Goal: Task Accomplishment & Management: Use online tool/utility

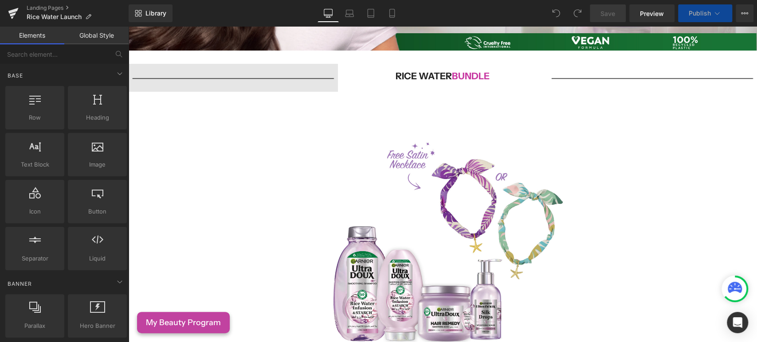
scroll to position [246, 0]
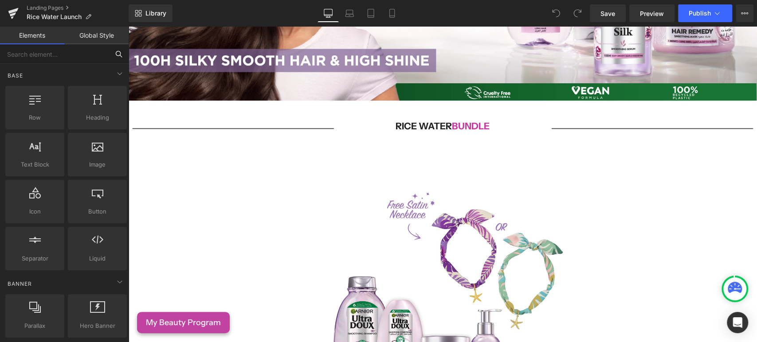
click at [71, 48] on input "text" at bounding box center [54, 54] width 109 height 20
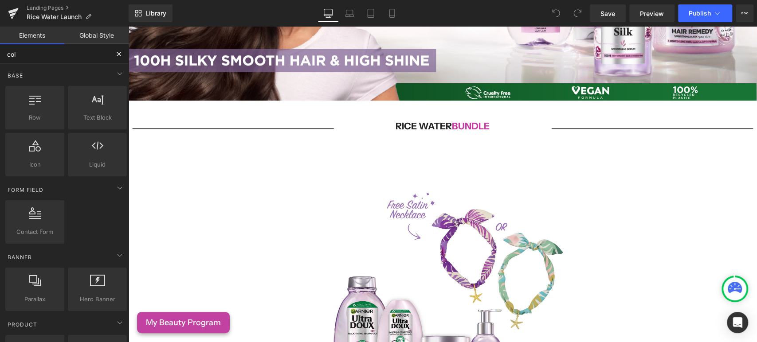
type input "coll"
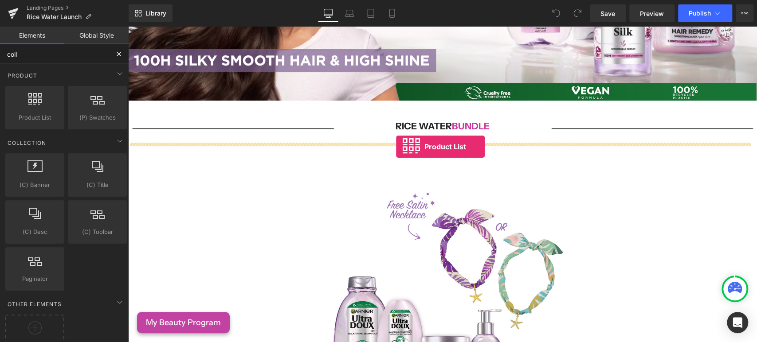
drag, startPoint x: 153, startPoint y: 131, endPoint x: 396, endPoint y: 147, distance: 243.5
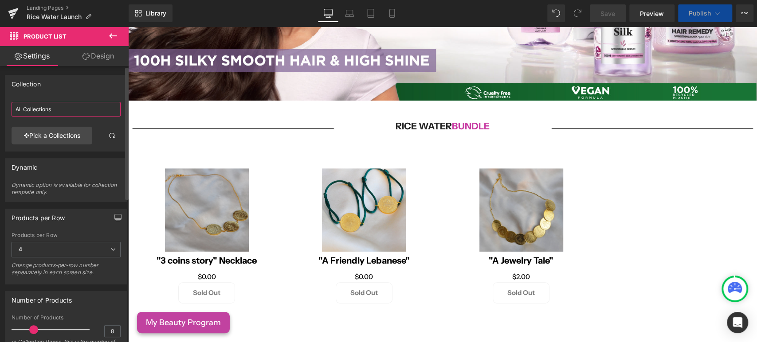
click at [37, 110] on input "All Collections" at bounding box center [66, 109] width 109 height 15
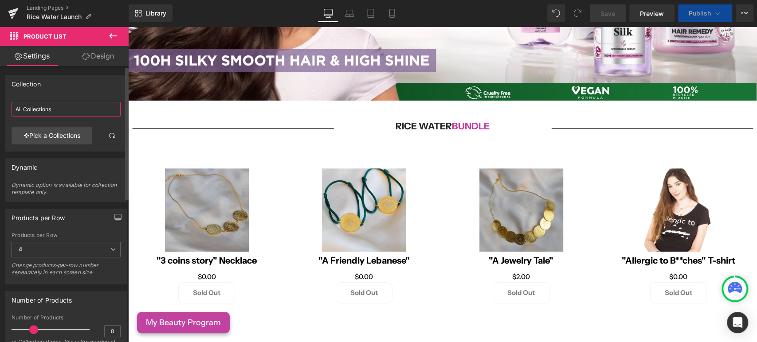
click at [37, 110] on input "All Collections" at bounding box center [66, 109] width 109 height 15
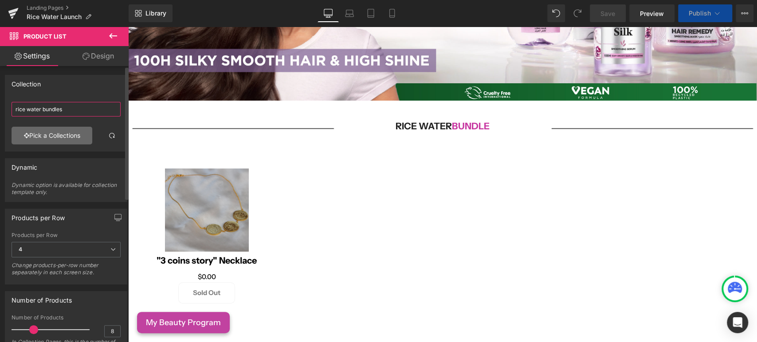
type input "rice water bundles"
click at [51, 139] on link "Pick a Collections" at bounding box center [52, 136] width 81 height 18
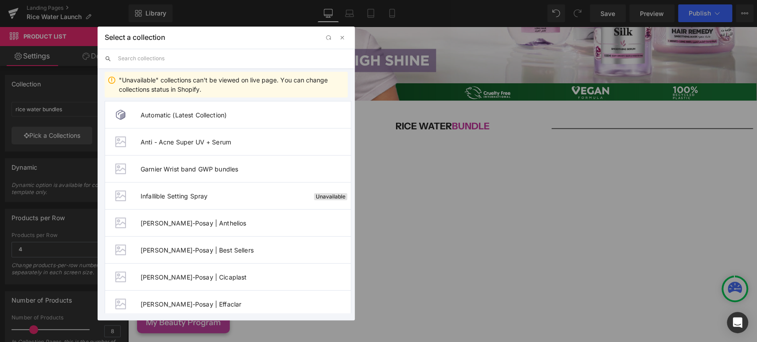
click at [137, 57] on input "text" at bounding box center [233, 59] width 230 height 20
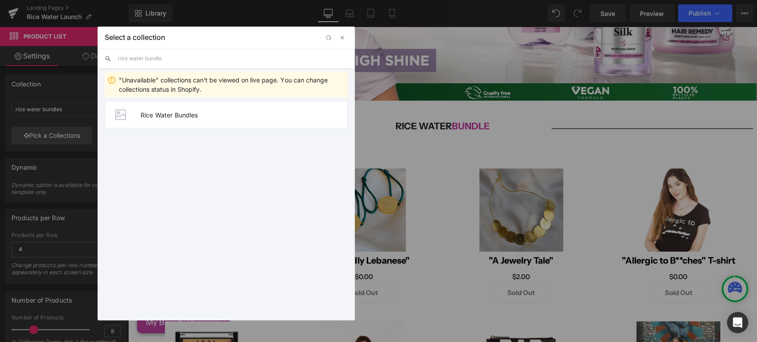
click at [294, 60] on input "rice water bundle" at bounding box center [233, 59] width 230 height 20
type input "rice water bundle"
click at [216, 116] on span "Rice Water Bundles" at bounding box center [244, 115] width 207 height 8
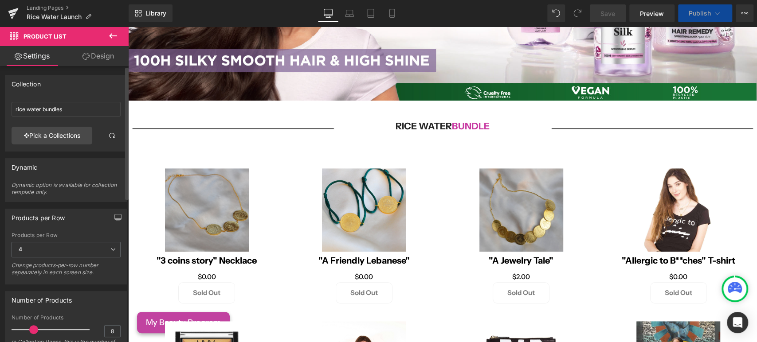
type input "Rice Water Bundles"
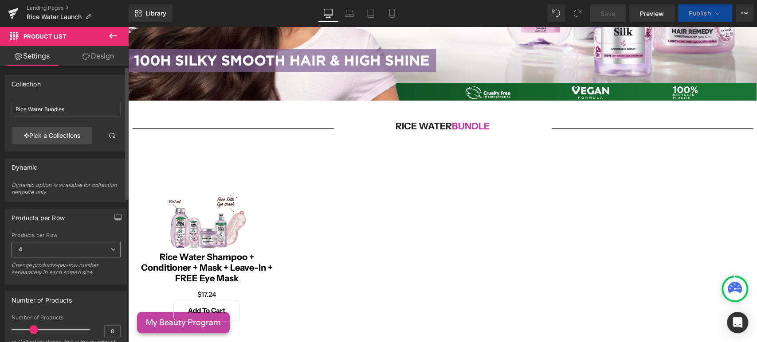
click at [110, 249] on icon at bounding box center [112, 249] width 5 height 5
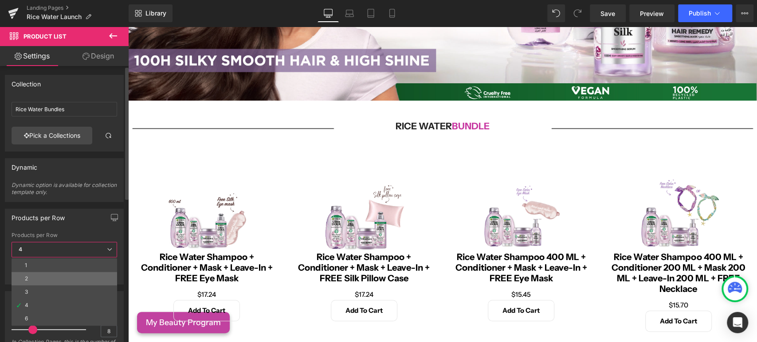
click at [39, 280] on li "2" at bounding box center [65, 278] width 106 height 13
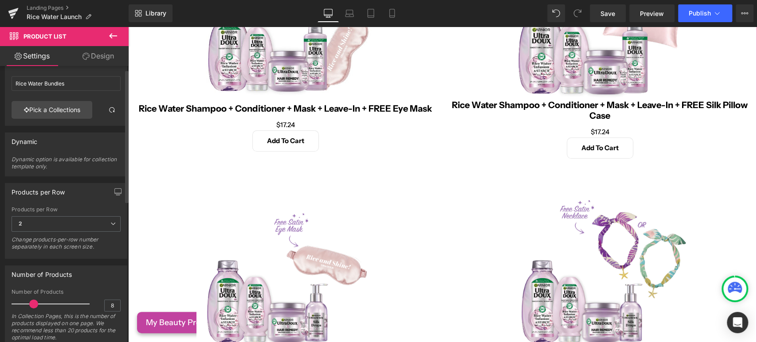
scroll to position [49, 0]
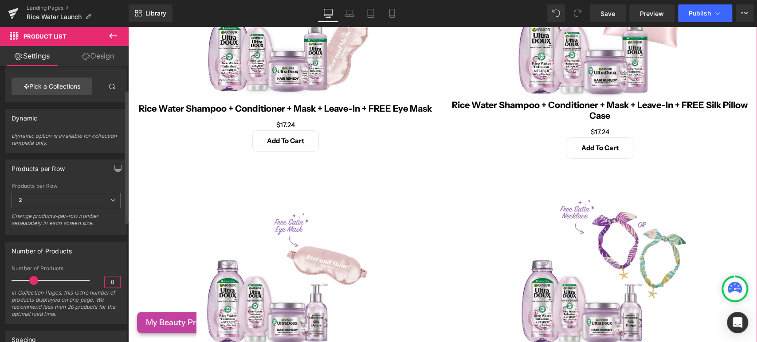
click at [110, 279] on input "8" at bounding box center [113, 282] width 16 height 11
type input "2"
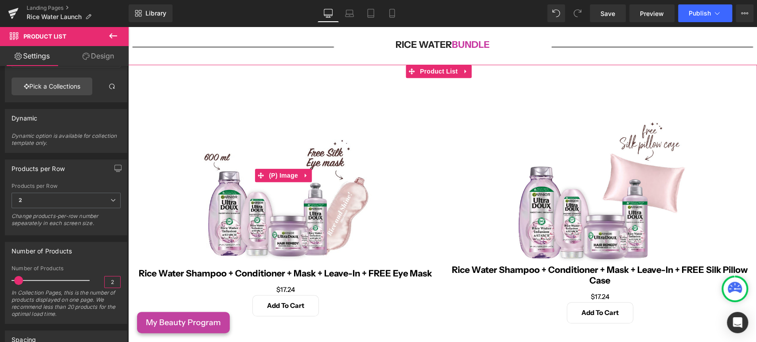
scroll to position [345, 0]
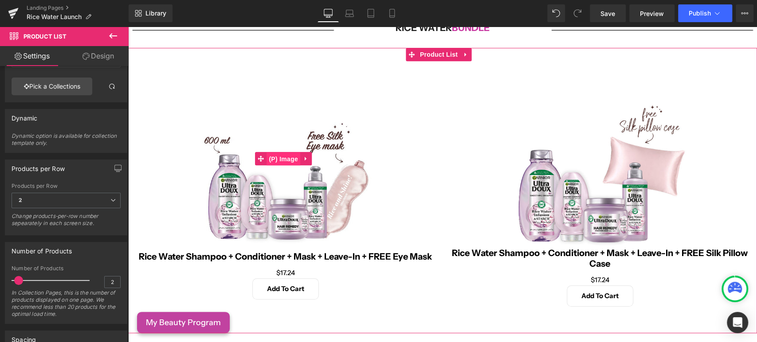
click at [279, 153] on span "(P) Image" at bounding box center [283, 159] width 34 height 13
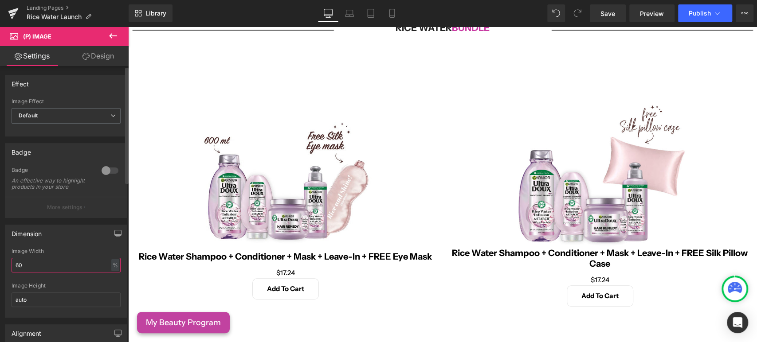
click at [34, 273] on input "60" at bounding box center [66, 265] width 109 height 15
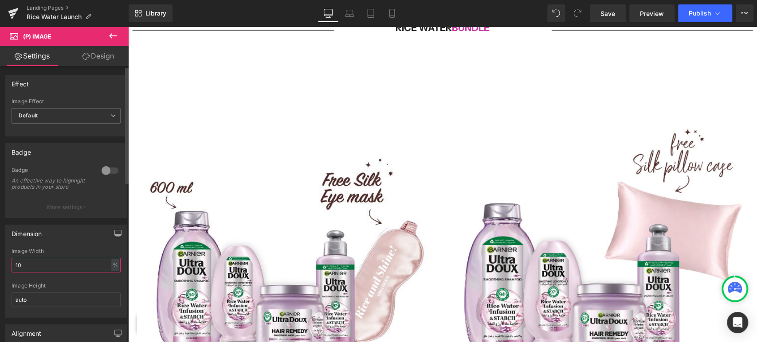
type input "1"
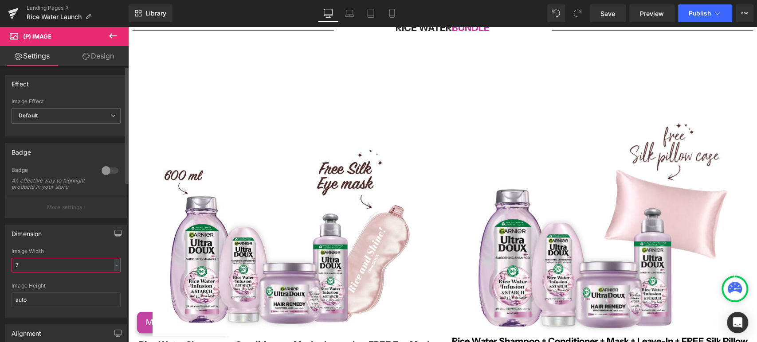
type input "70"
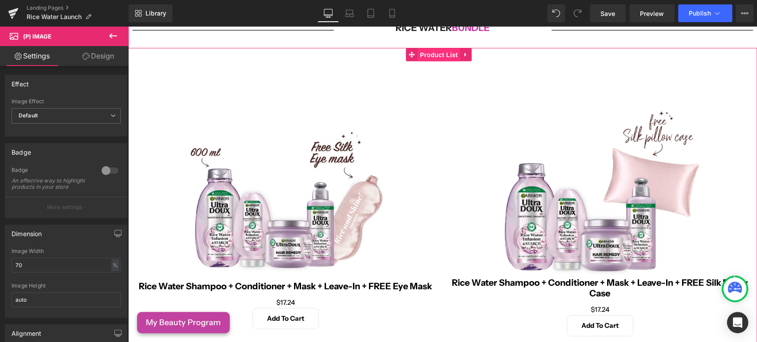
click at [442, 50] on span "Product List" at bounding box center [439, 54] width 42 height 13
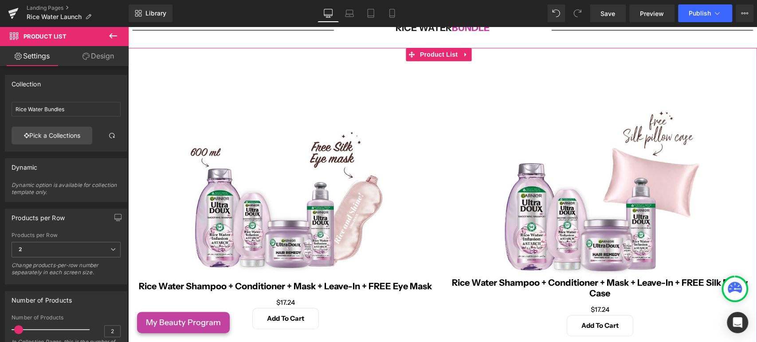
click at [103, 59] on link "Design" at bounding box center [98, 56] width 64 height 20
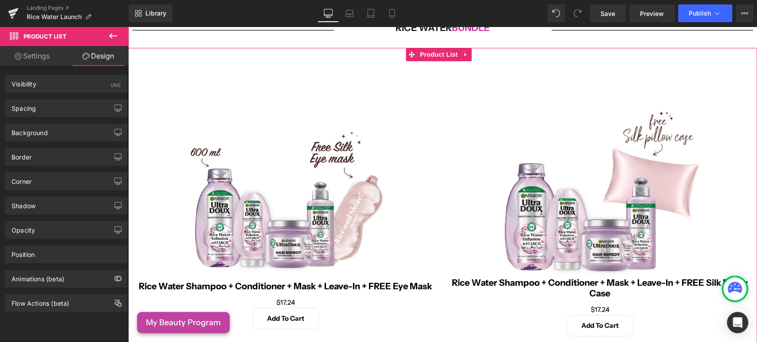
type input "0"
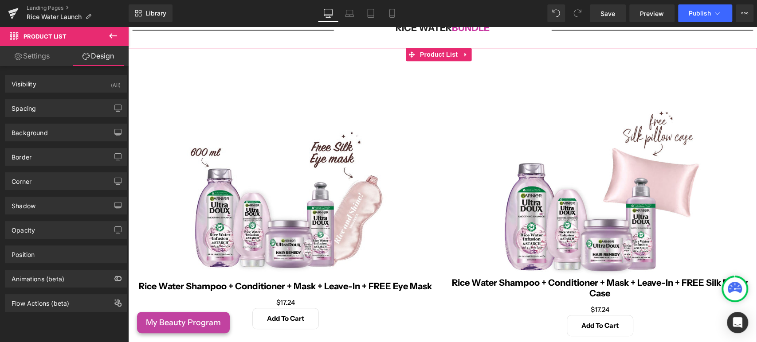
type input "0"
type input "30"
type input "0"
click at [46, 106] on div "Spacing" at bounding box center [65, 108] width 121 height 17
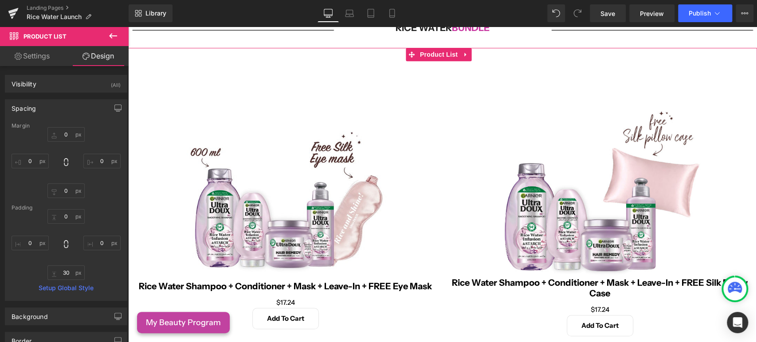
click at [62, 127] on div "Margin" at bounding box center [66, 126] width 109 height 6
click at [63, 129] on div "Margin 0px 0 0px 0 0px 0 0px 0 Padding 0px 0 0px 0 30px 30 0px 0 Setup Global S…" at bounding box center [65, 212] width 121 height 178
click at [64, 132] on input "0" at bounding box center [65, 134] width 37 height 15
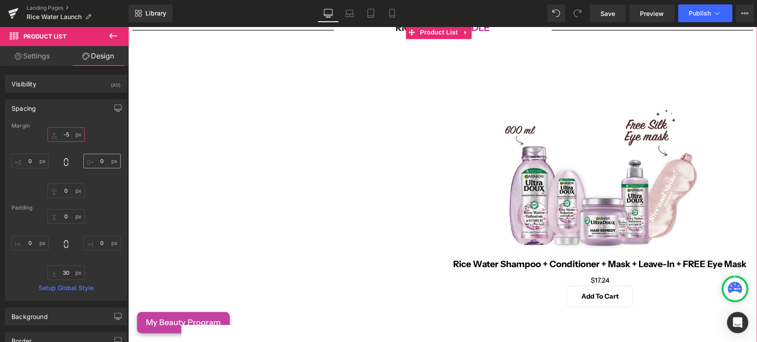
type input "-"
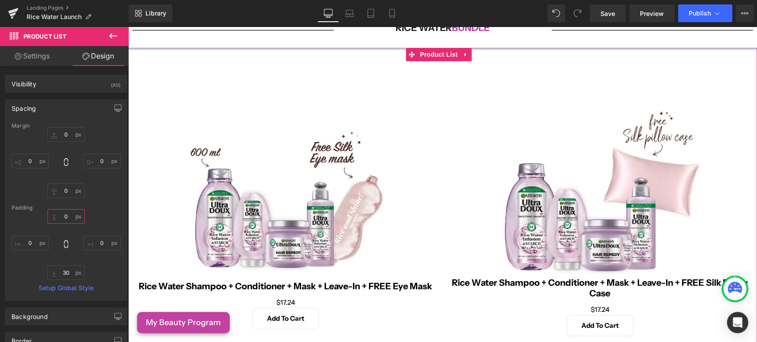
click at [60, 219] on input "0" at bounding box center [65, 216] width 37 height 15
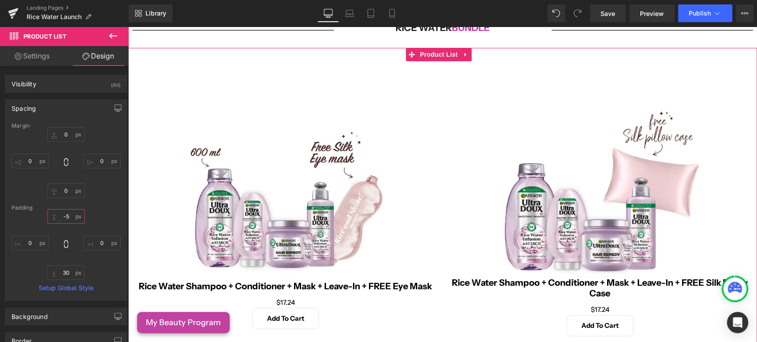
type input "-"
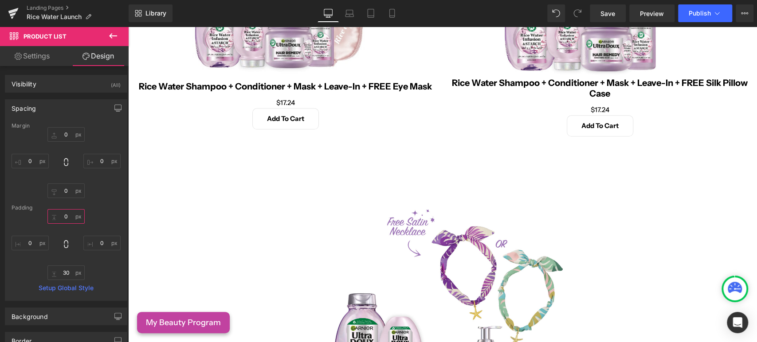
scroll to position [542, 0]
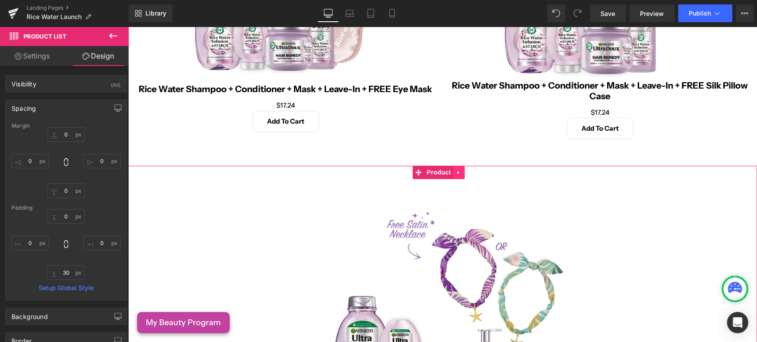
click at [459, 169] on icon at bounding box center [459, 172] width 6 height 7
click at [464, 171] on link at bounding box center [465, 172] width 12 height 13
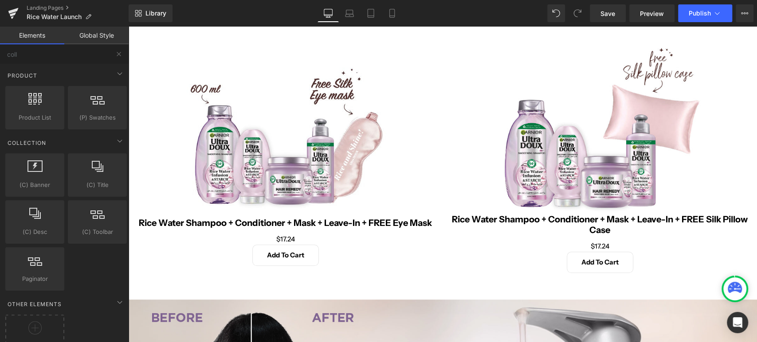
scroll to position [443, 0]
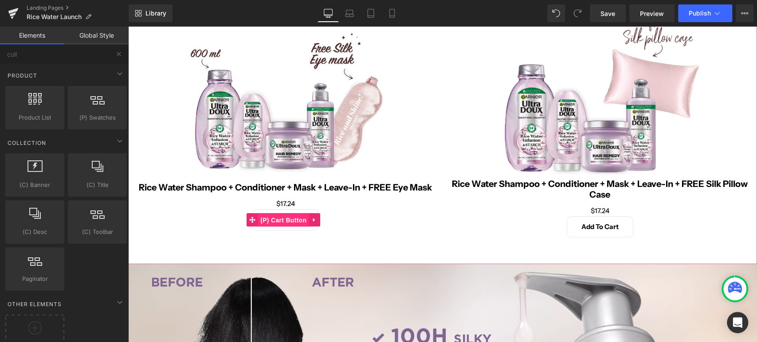
click at [284, 217] on span "(P) Cart Button" at bounding box center [283, 220] width 51 height 13
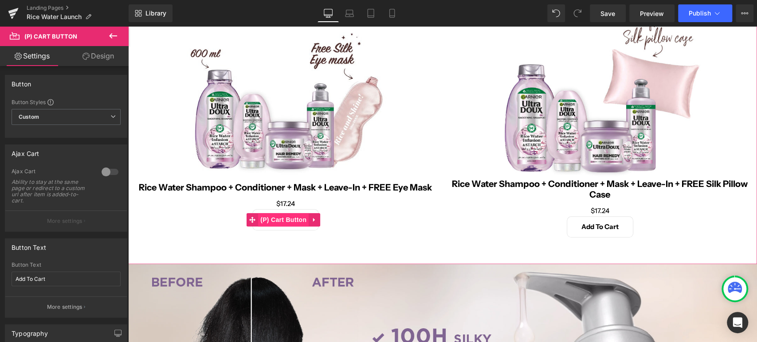
click at [270, 219] on span "(P) Cart Button" at bounding box center [283, 219] width 51 height 13
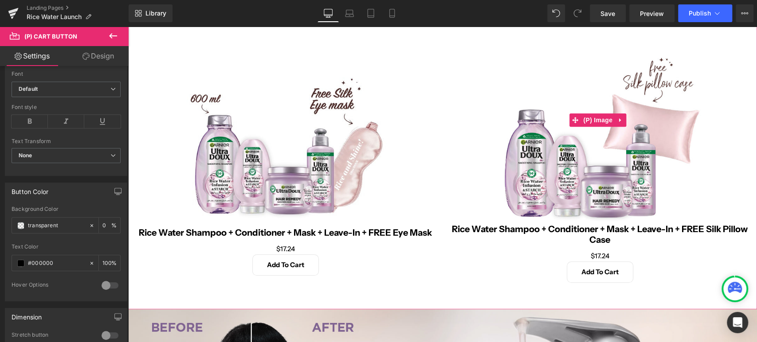
scroll to position [295, 0]
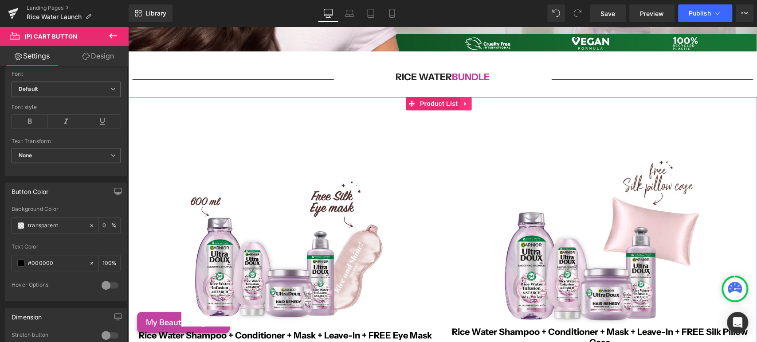
click at [466, 100] on icon at bounding box center [465, 103] width 6 height 7
click at [470, 101] on icon at bounding box center [471, 104] width 6 height 6
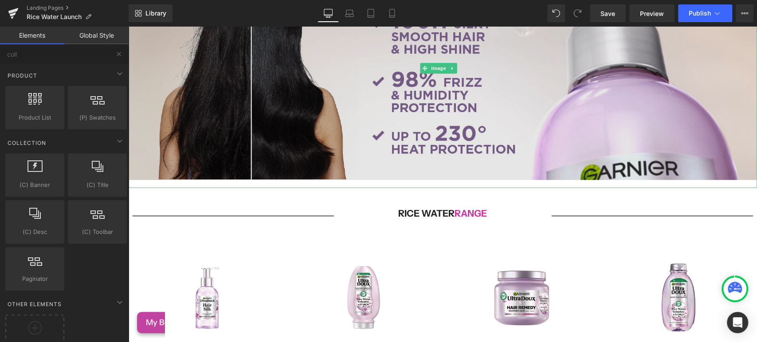
scroll to position [542, 0]
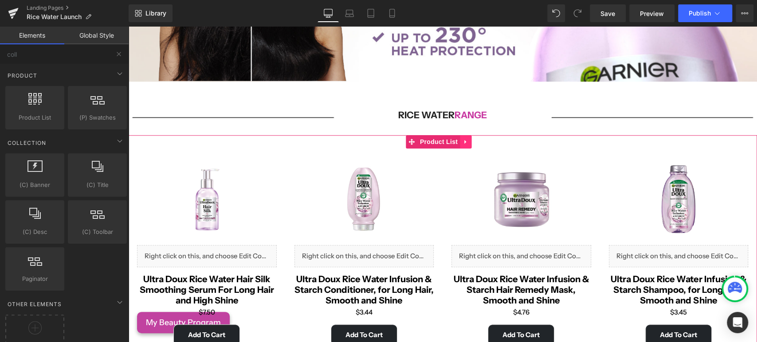
click at [469, 135] on link at bounding box center [466, 141] width 12 height 13
click at [463, 137] on link at bounding box center [460, 141] width 12 height 13
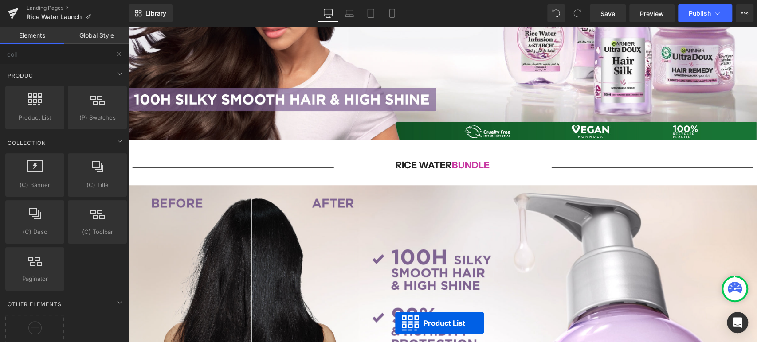
scroll to position [205, 0]
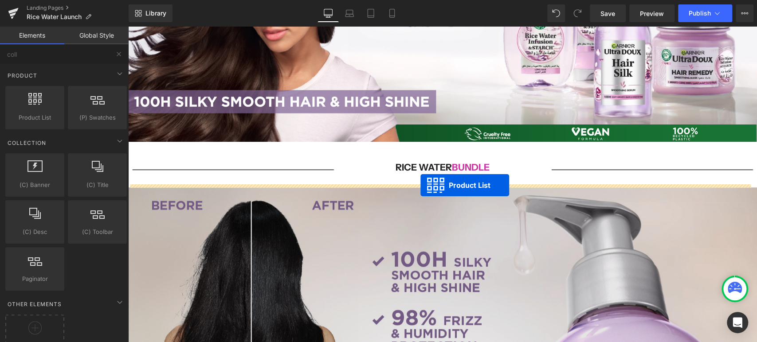
drag, startPoint x: 412, startPoint y: 119, endPoint x: 420, endPoint y: 185, distance: 66.5
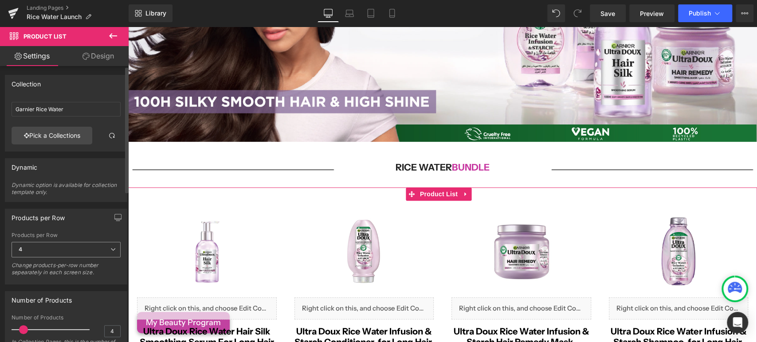
click at [110, 251] on icon at bounding box center [112, 249] width 5 height 5
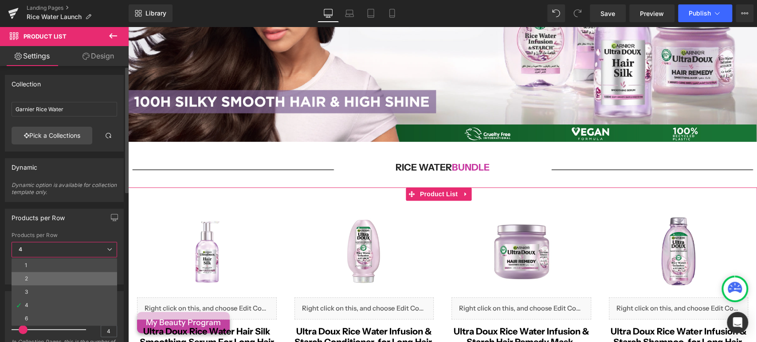
click at [43, 275] on li "2" at bounding box center [65, 278] width 106 height 13
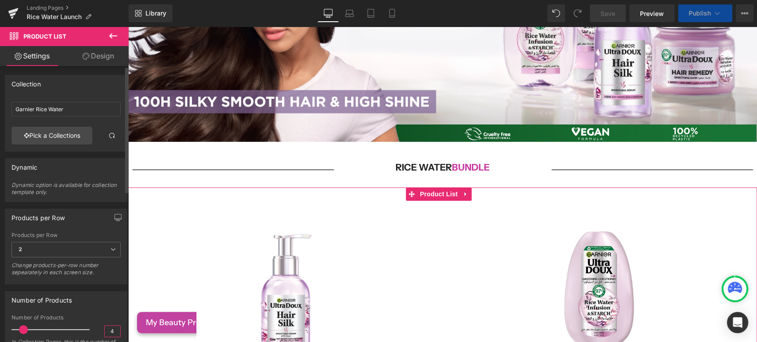
click at [108, 330] on input "4" at bounding box center [113, 331] width 16 height 11
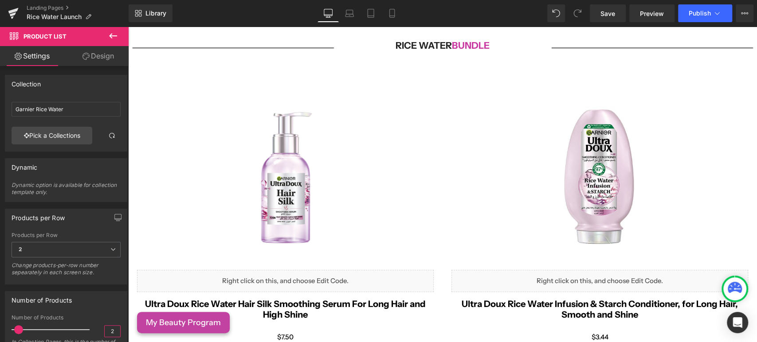
scroll to position [353, 0]
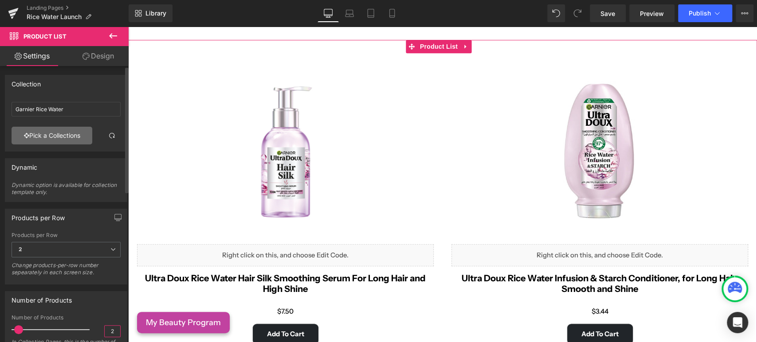
type input "2"
click at [39, 142] on link "Pick a Collections" at bounding box center [52, 136] width 81 height 18
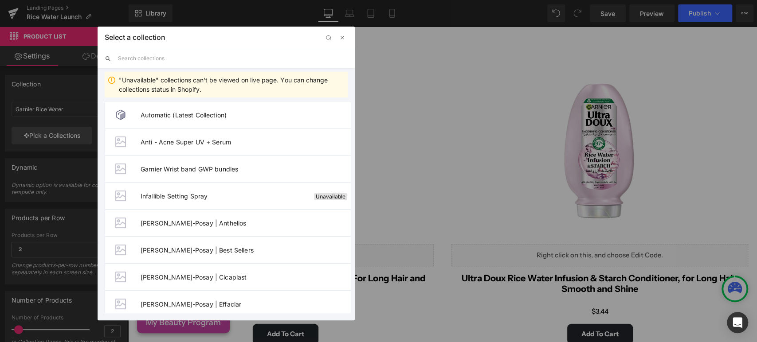
click at [133, 59] on input "text" at bounding box center [233, 59] width 230 height 20
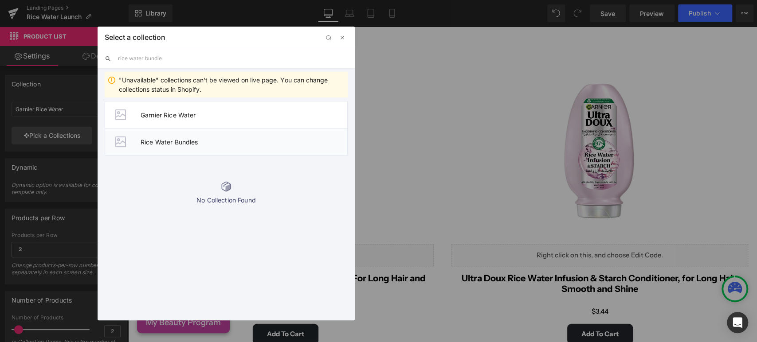
type input "rice water bundle"
click at [209, 142] on span "Rice Water Bundles" at bounding box center [244, 142] width 207 height 8
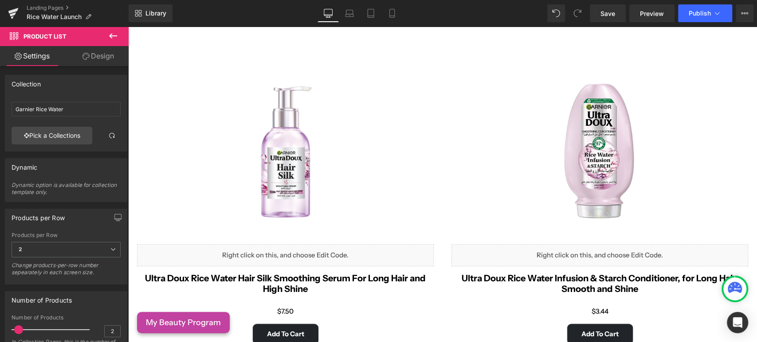
type input "Rice Water Bundles"
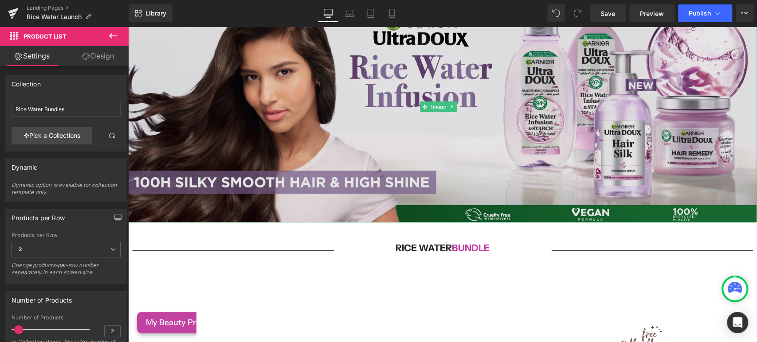
scroll to position [57, 0]
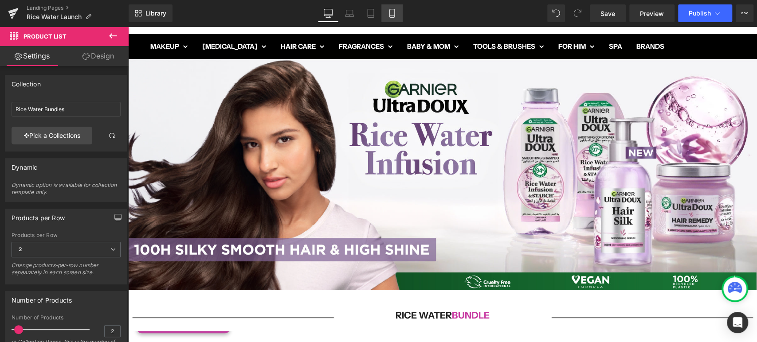
click at [388, 16] on icon at bounding box center [392, 13] width 9 height 9
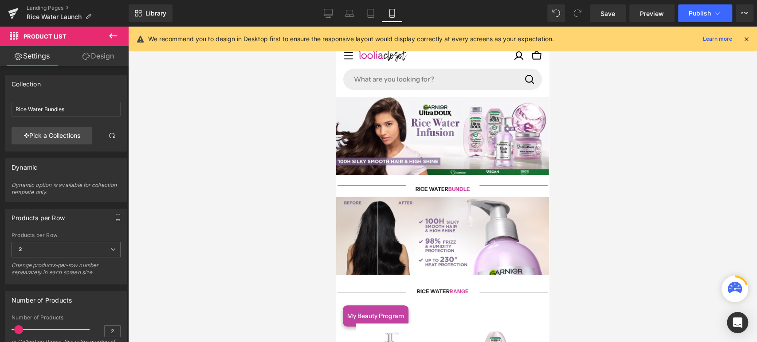
scroll to position [0, 0]
click at [333, 17] on link "Desktop" at bounding box center [327, 13] width 21 height 18
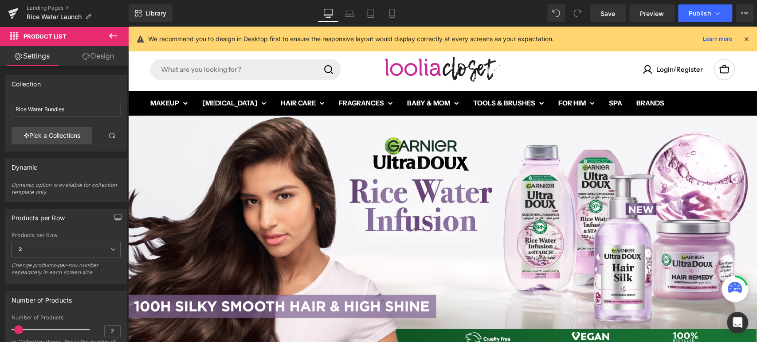
scroll to position [256, 0]
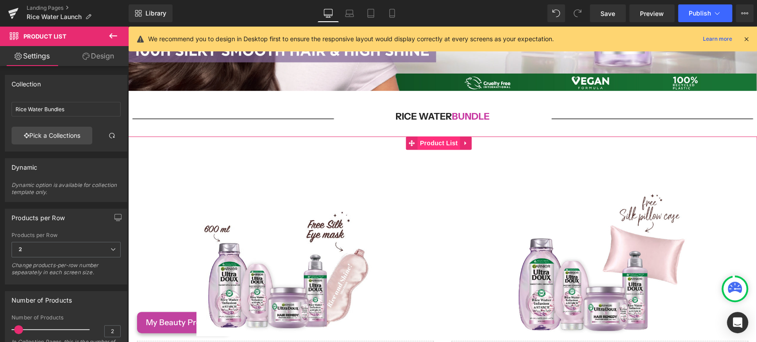
click at [443, 139] on span "Product List" at bounding box center [439, 143] width 42 height 13
drag, startPoint x: 94, startPoint y: 62, endPoint x: 83, endPoint y: 93, distance: 32.4
click at [94, 63] on link "Design" at bounding box center [98, 56] width 64 height 20
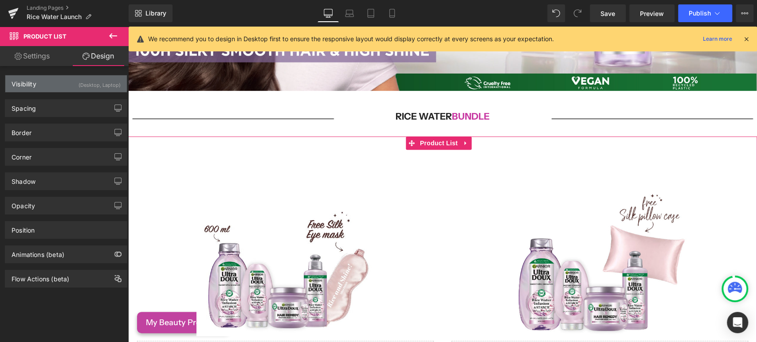
click at [82, 86] on div "(Desktop, Laptop)" at bounding box center [99, 82] width 42 height 15
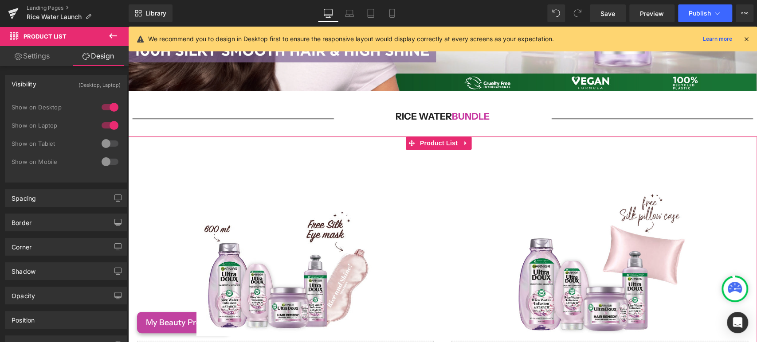
click at [102, 141] on div at bounding box center [109, 144] width 21 height 14
click at [107, 158] on div at bounding box center [109, 162] width 21 height 14
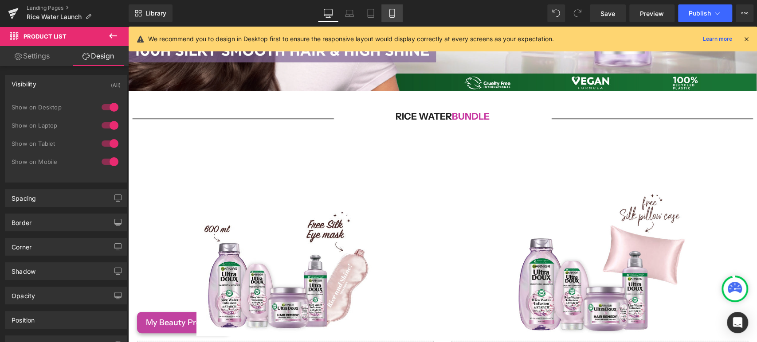
click at [389, 11] on icon at bounding box center [392, 13] width 9 height 9
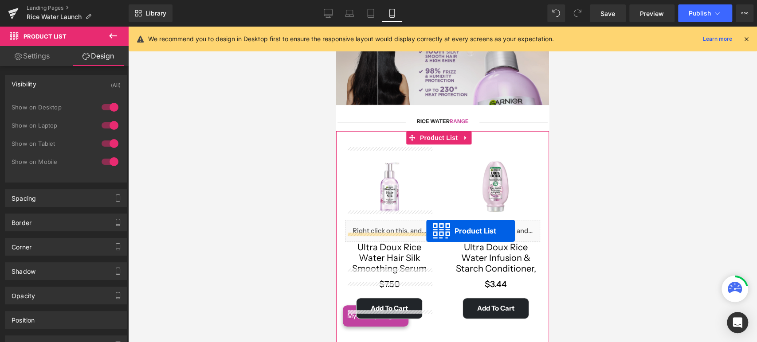
scroll to position [49, 0]
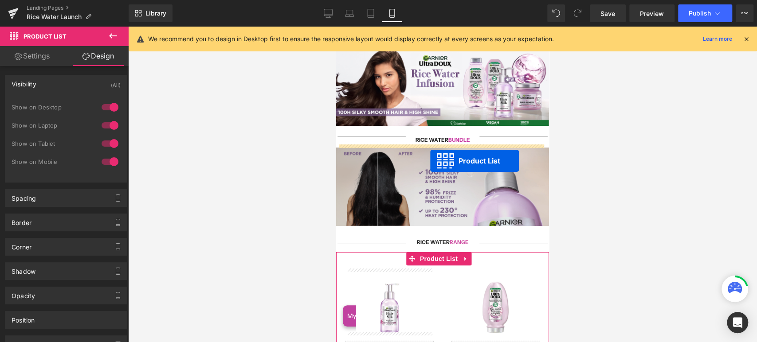
drag, startPoint x: 411, startPoint y: 189, endPoint x: 430, endPoint y: 161, distance: 33.8
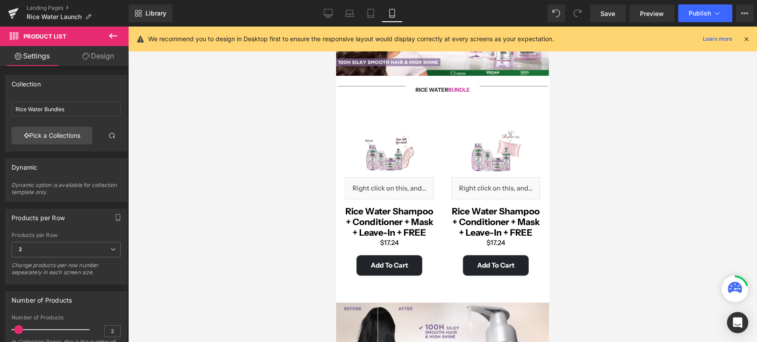
scroll to position [98, 0]
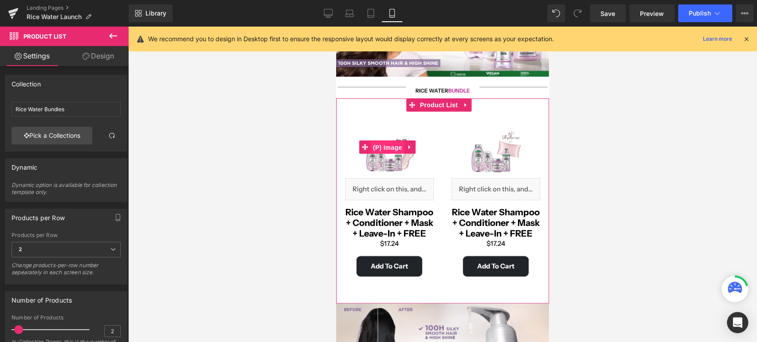
drag, startPoint x: 386, startPoint y: 143, endPoint x: 500, endPoint y: 168, distance: 116.1
click at [386, 143] on span "(P) Image" at bounding box center [388, 147] width 34 height 13
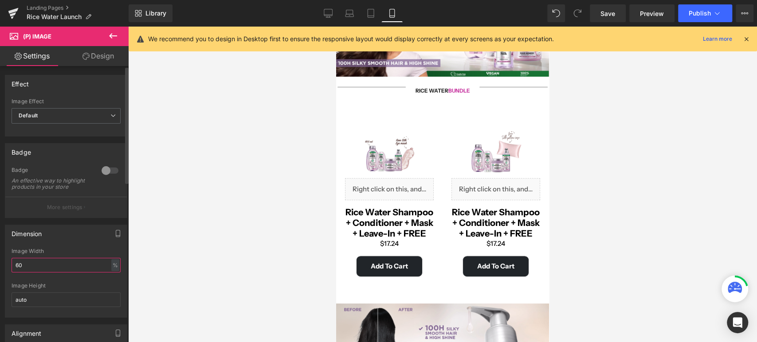
click at [36, 273] on input "60" at bounding box center [66, 265] width 109 height 15
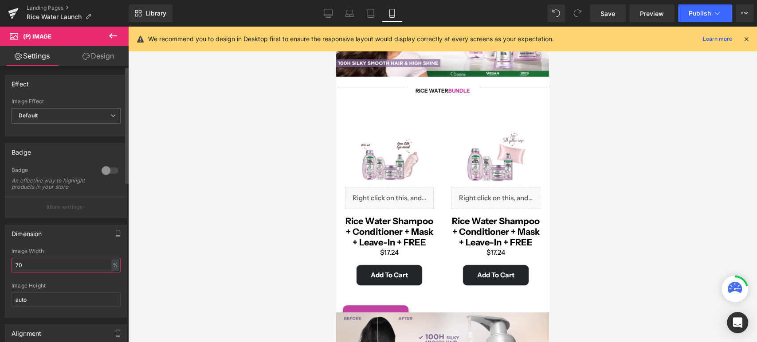
type input "7"
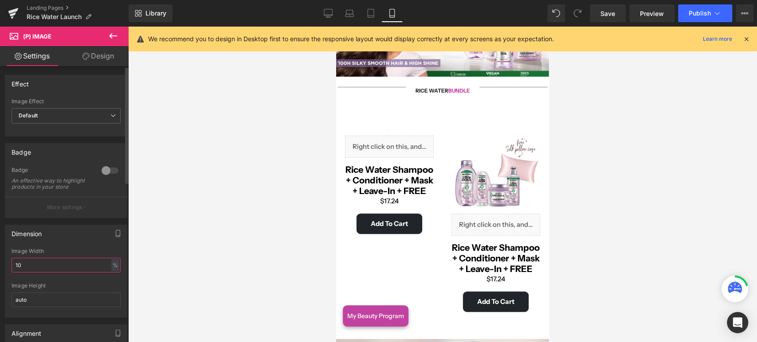
type input "100"
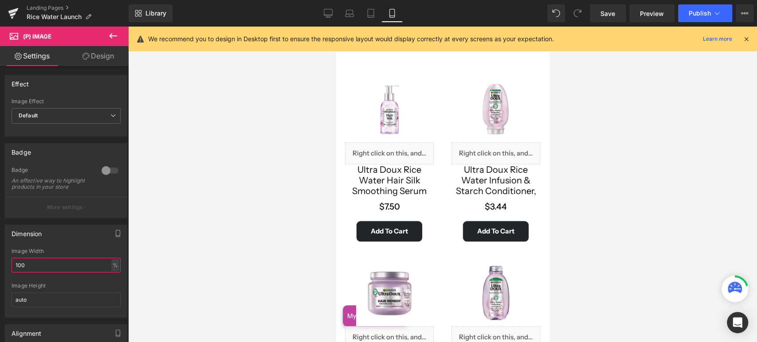
scroll to position [493, 0]
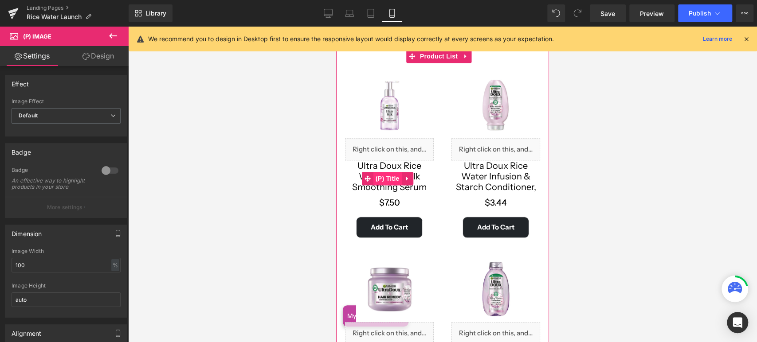
click at [384, 172] on span "(P) Title" at bounding box center [387, 178] width 28 height 13
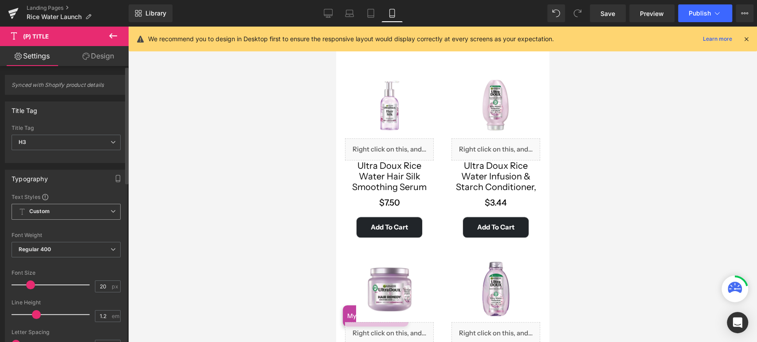
click at [105, 214] on span "Custom Setup Global Style" at bounding box center [66, 212] width 109 height 16
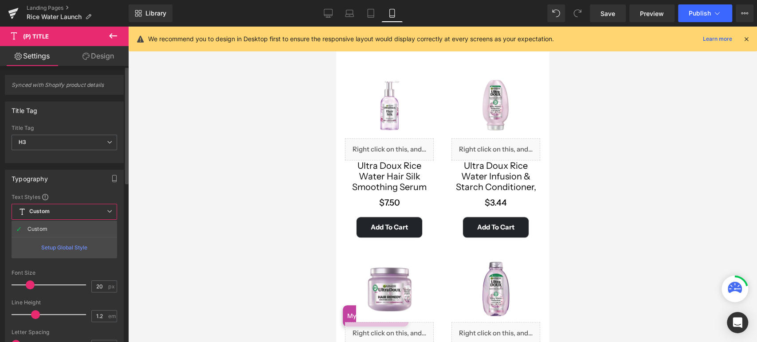
click at [105, 214] on span "Custom Setup Global Style" at bounding box center [65, 212] width 106 height 16
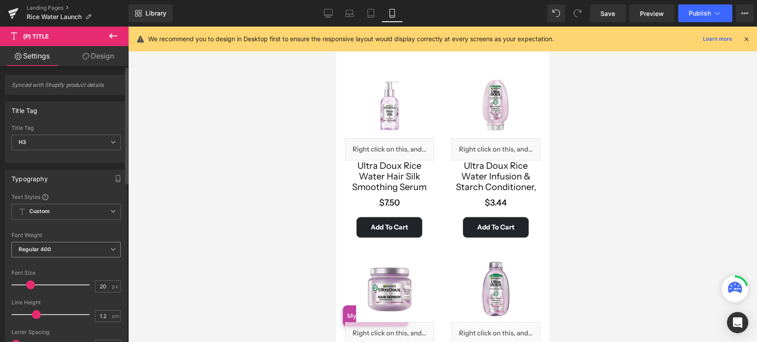
click at [108, 245] on span "Regular 400" at bounding box center [66, 250] width 109 height 16
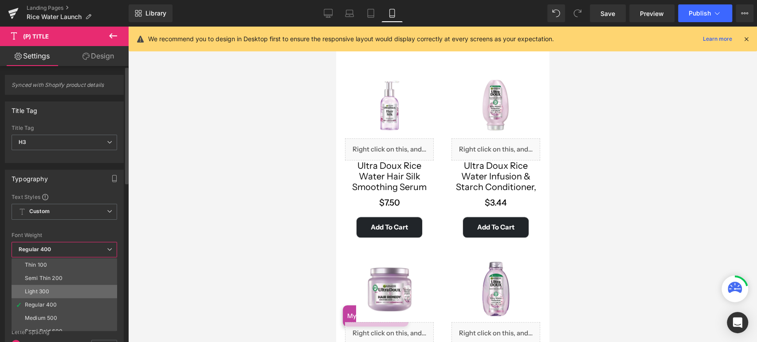
scroll to position [49, 0]
click at [41, 321] on div "Bold 700" at bounding box center [36, 322] width 23 height 6
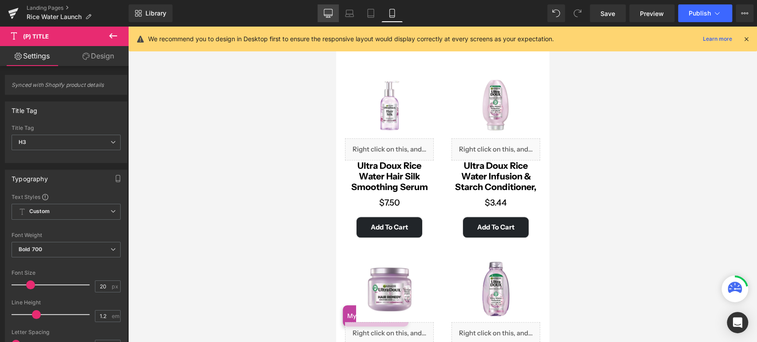
click at [334, 10] on link "Desktop" at bounding box center [327, 13] width 21 height 18
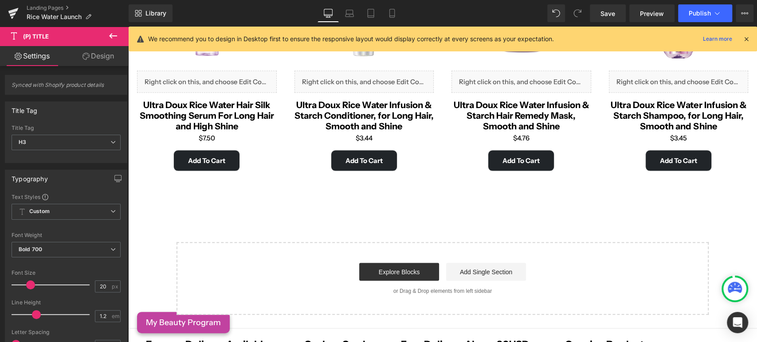
scroll to position [1084, 0]
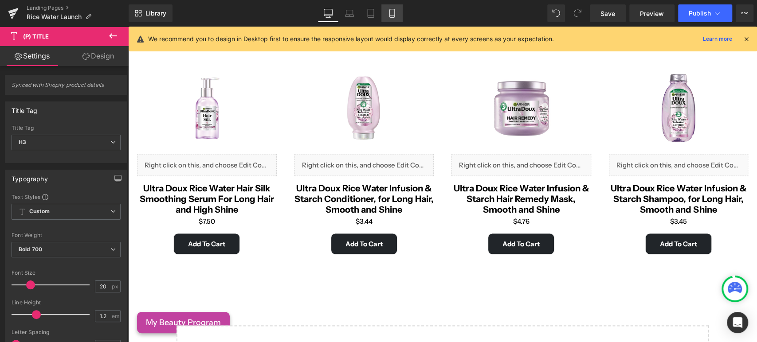
click at [385, 14] on link "Mobile" at bounding box center [391, 13] width 21 height 18
type input "100"
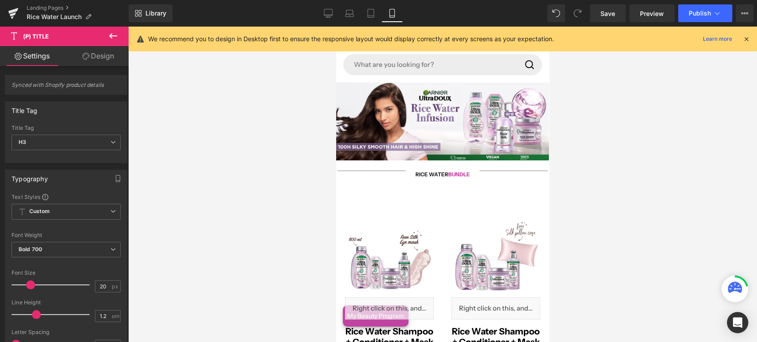
scroll to position [0, 0]
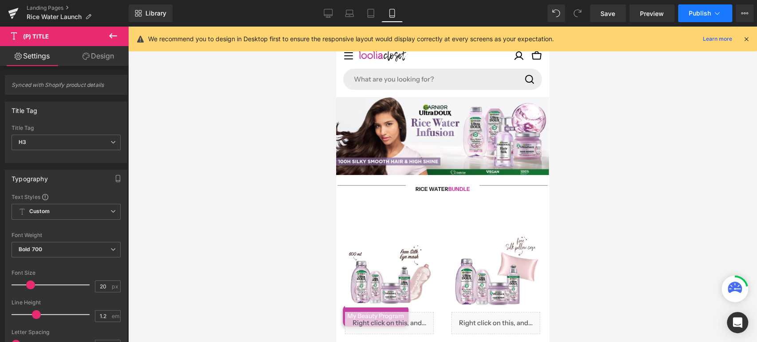
click at [707, 10] on span "Publish" at bounding box center [700, 13] width 22 height 7
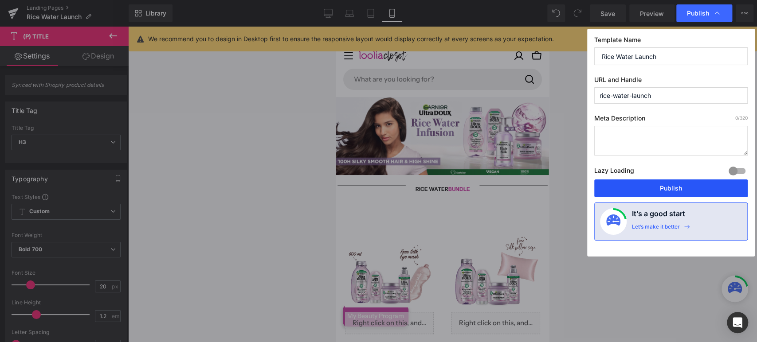
click at [671, 183] on button "Publish" at bounding box center [670, 189] width 153 height 18
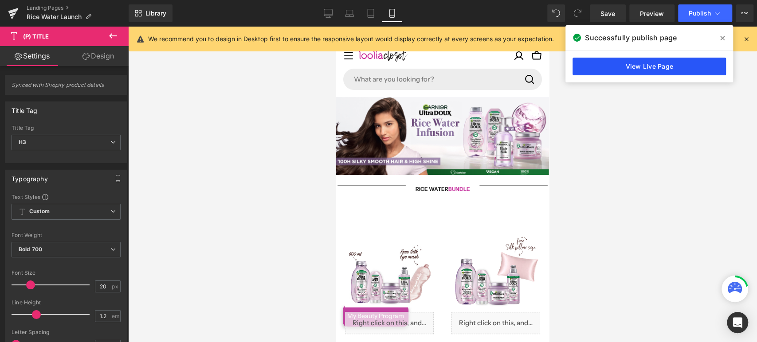
click at [662, 66] on link "View Live Page" at bounding box center [648, 67] width 153 height 18
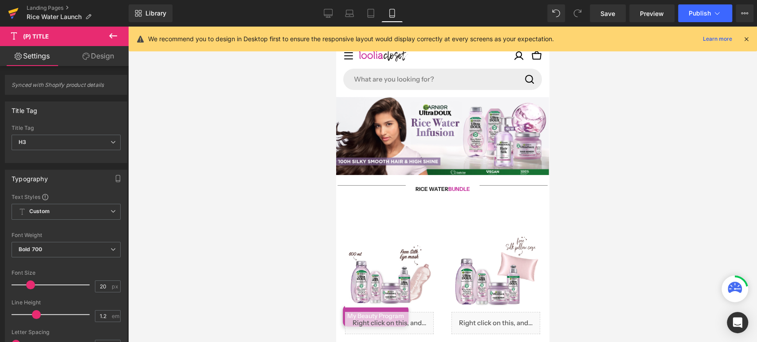
click at [12, 10] on icon at bounding box center [13, 11] width 10 height 6
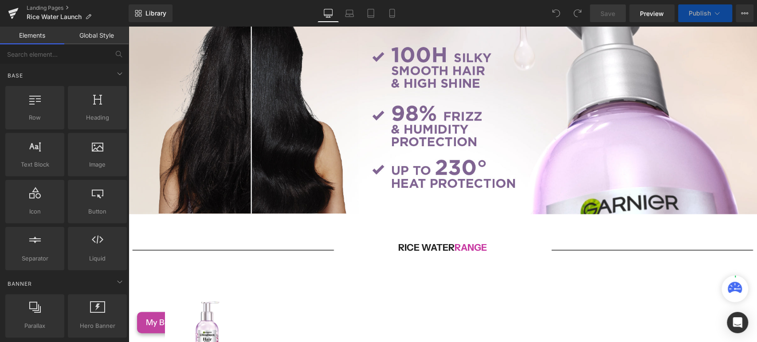
scroll to position [958, 0]
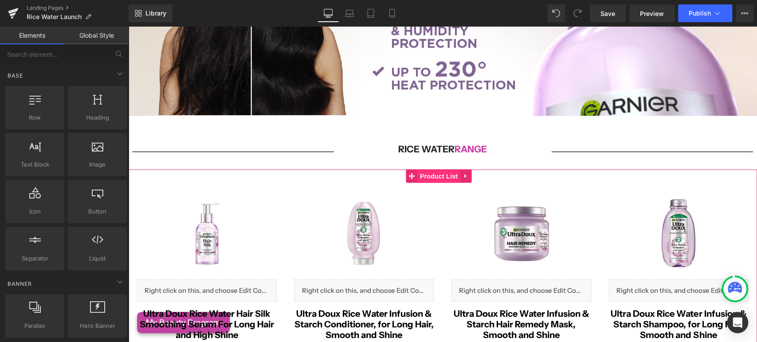
click at [439, 170] on span "Product List" at bounding box center [439, 176] width 42 height 13
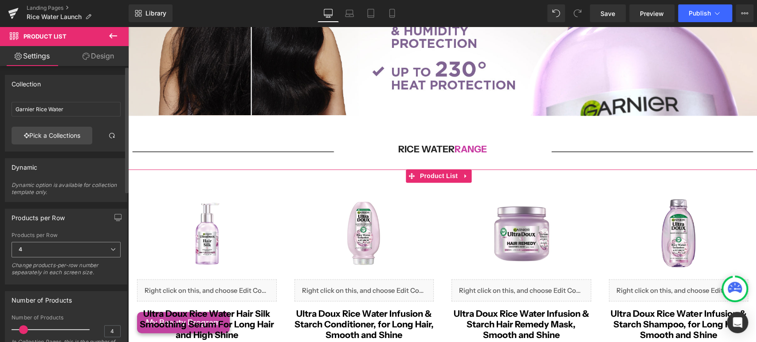
click at [109, 245] on span "4" at bounding box center [66, 250] width 109 height 16
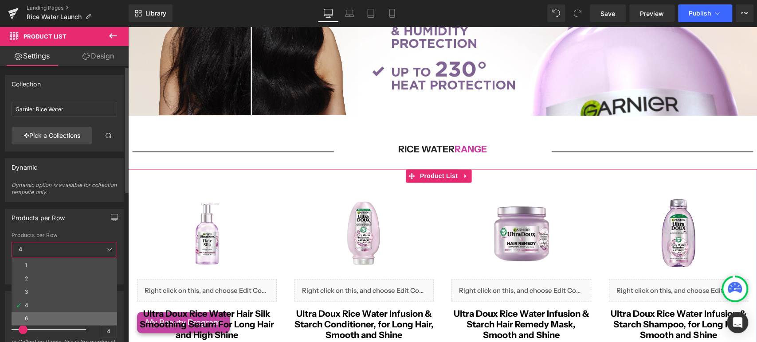
click at [53, 315] on li "6" at bounding box center [65, 318] width 106 height 13
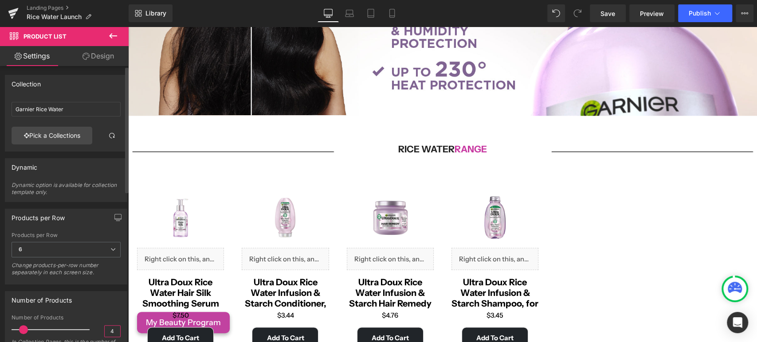
click at [105, 331] on input "4" at bounding box center [113, 331] width 16 height 11
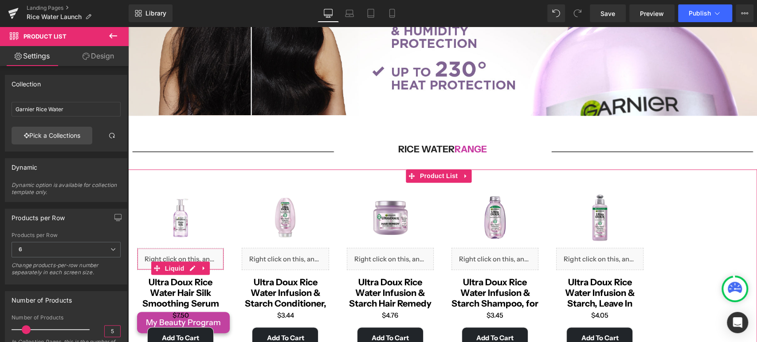
scroll to position [1007, 0]
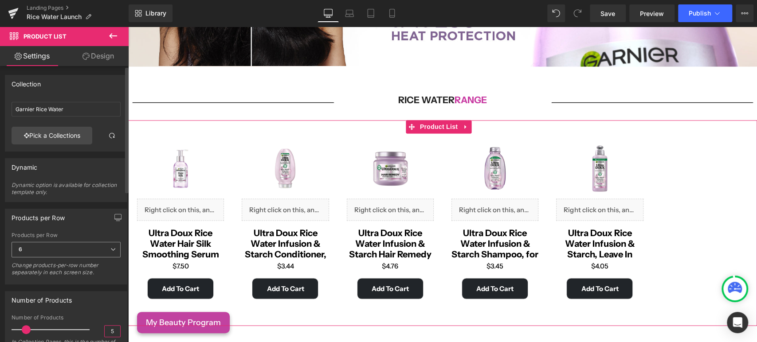
type input "5"
click at [91, 255] on span "6" at bounding box center [66, 250] width 109 height 16
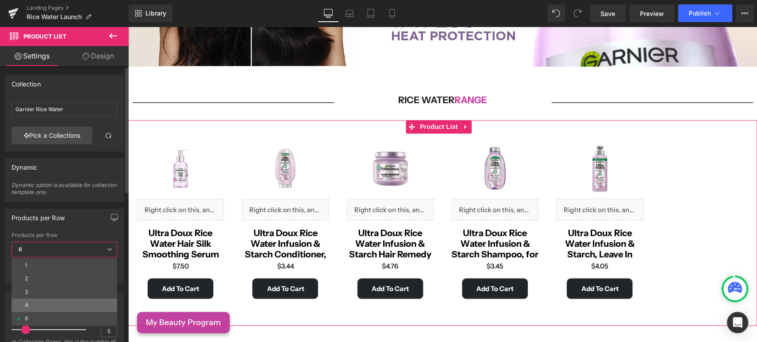
click at [22, 299] on li "4" at bounding box center [65, 305] width 106 height 13
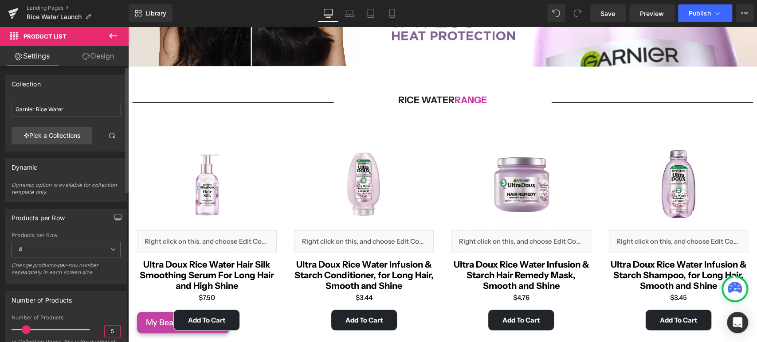
click at [107, 330] on input "5" at bounding box center [113, 331] width 16 height 11
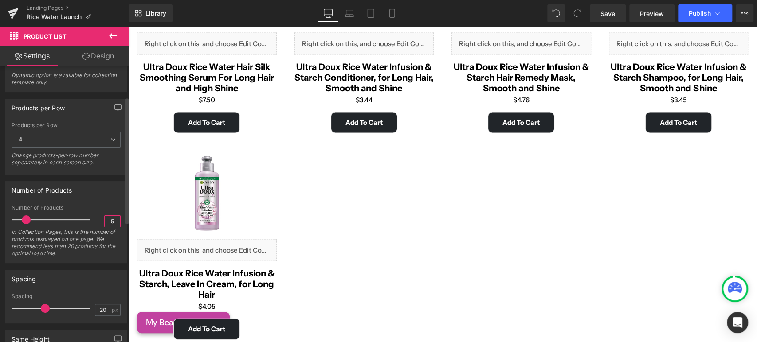
scroll to position [148, 0]
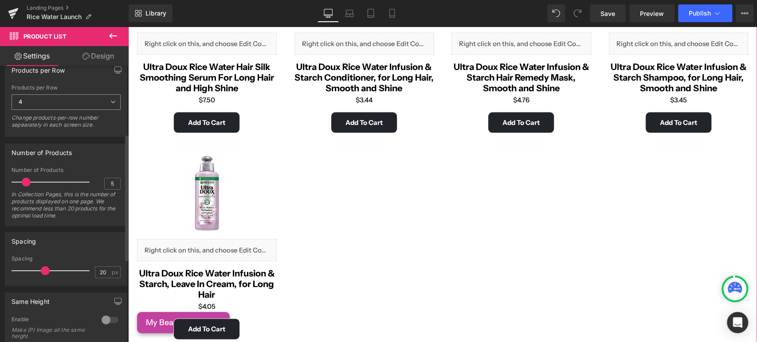
click at [59, 101] on span "4" at bounding box center [66, 102] width 109 height 16
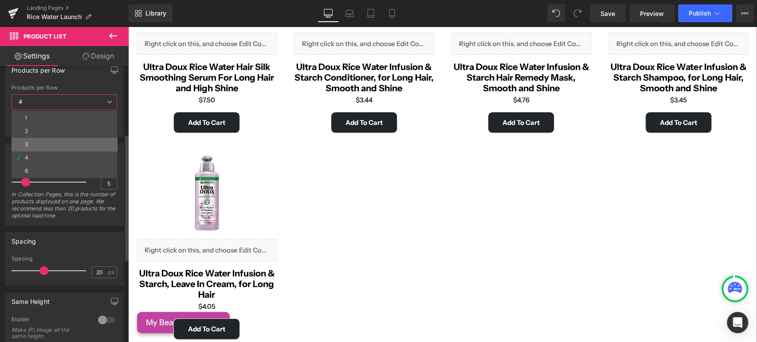
click at [41, 138] on li "3" at bounding box center [65, 144] width 106 height 13
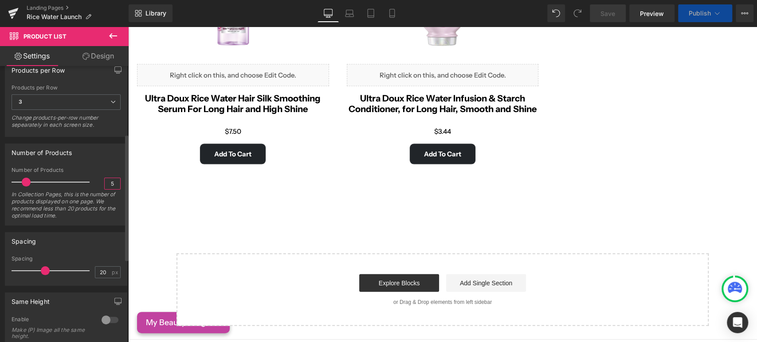
click at [109, 183] on input "5" at bounding box center [113, 183] width 16 height 11
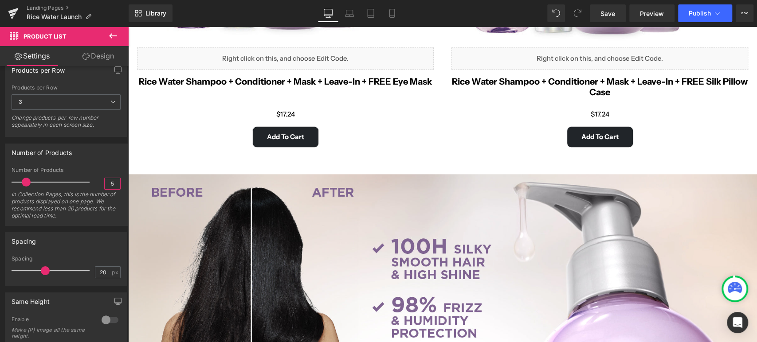
scroll to position [663, 0]
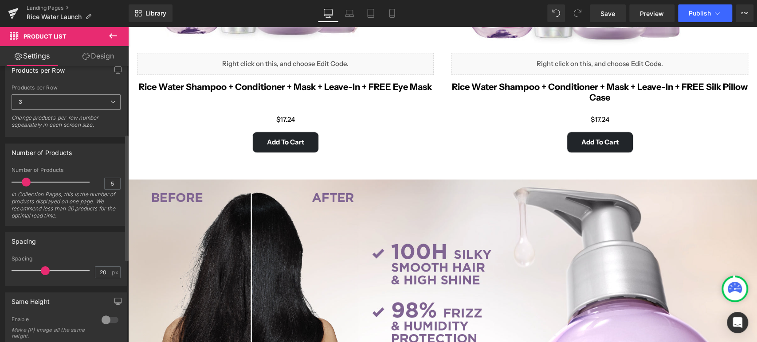
click at [99, 98] on span "3" at bounding box center [66, 102] width 109 height 16
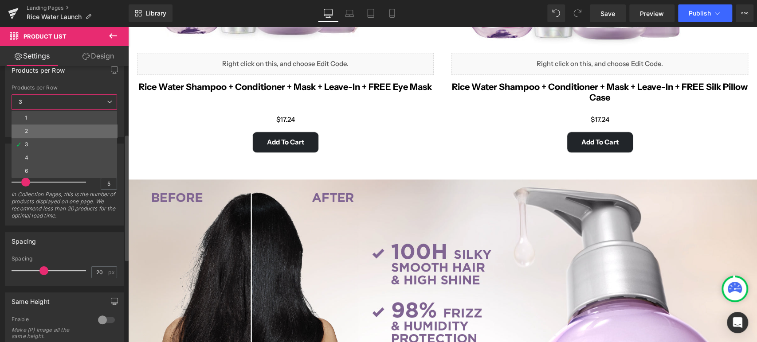
click at [50, 125] on li "2" at bounding box center [65, 131] width 106 height 13
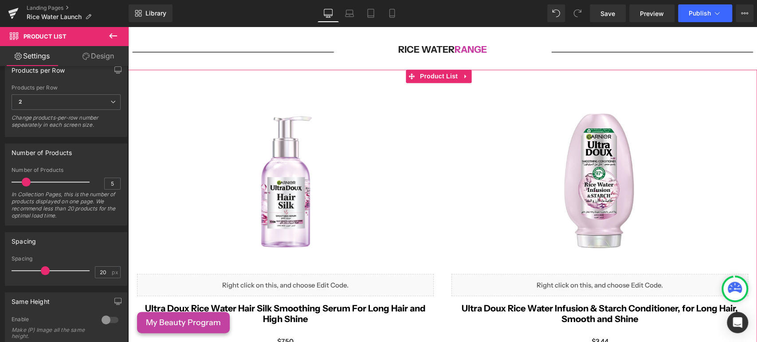
scroll to position [1057, 0]
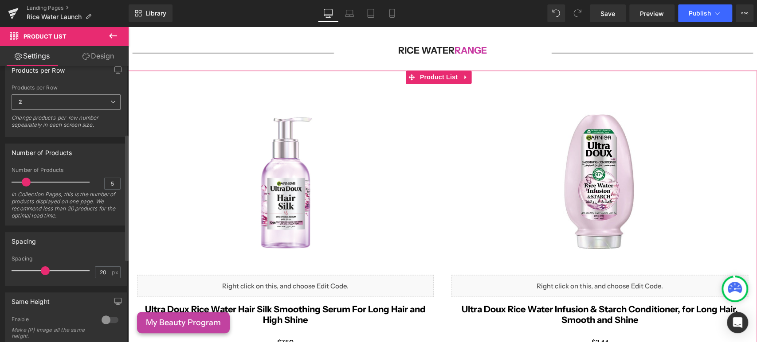
click at [82, 96] on span "2" at bounding box center [66, 102] width 109 height 16
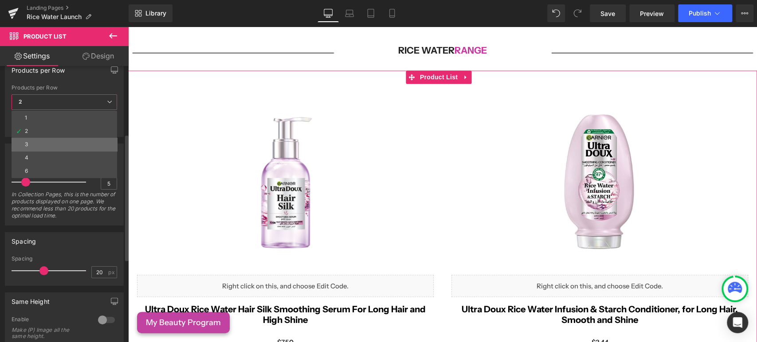
click at [29, 145] on li "3" at bounding box center [65, 144] width 106 height 13
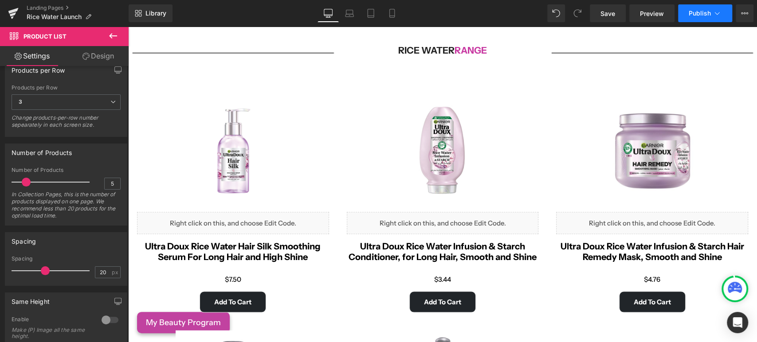
click at [716, 13] on icon at bounding box center [717, 13] width 5 height 3
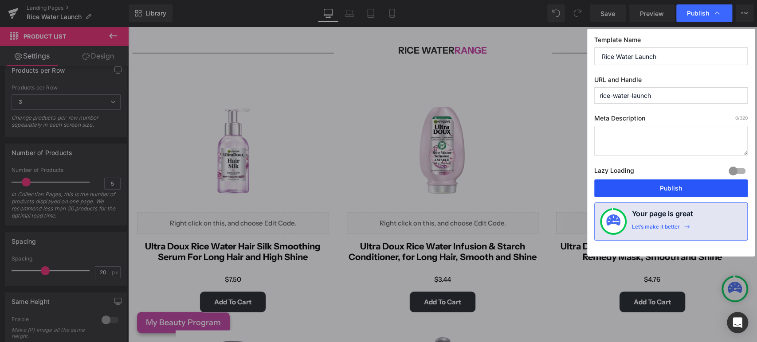
drag, startPoint x: 657, startPoint y: 189, endPoint x: 125, endPoint y: 176, distance: 532.3
click at [657, 189] on button "Publish" at bounding box center [670, 189] width 153 height 18
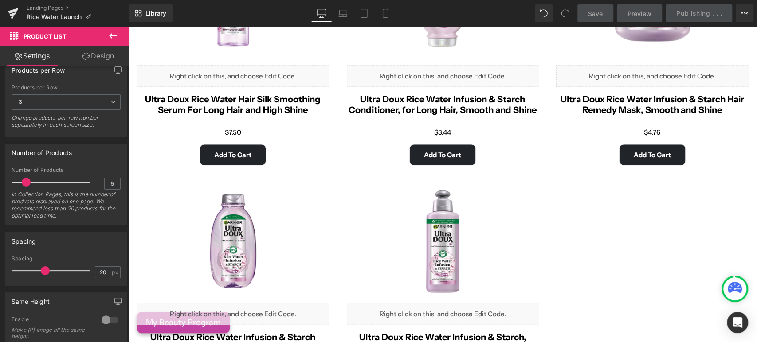
scroll to position [1205, 0]
